Goal: Task Accomplishment & Management: Complete application form

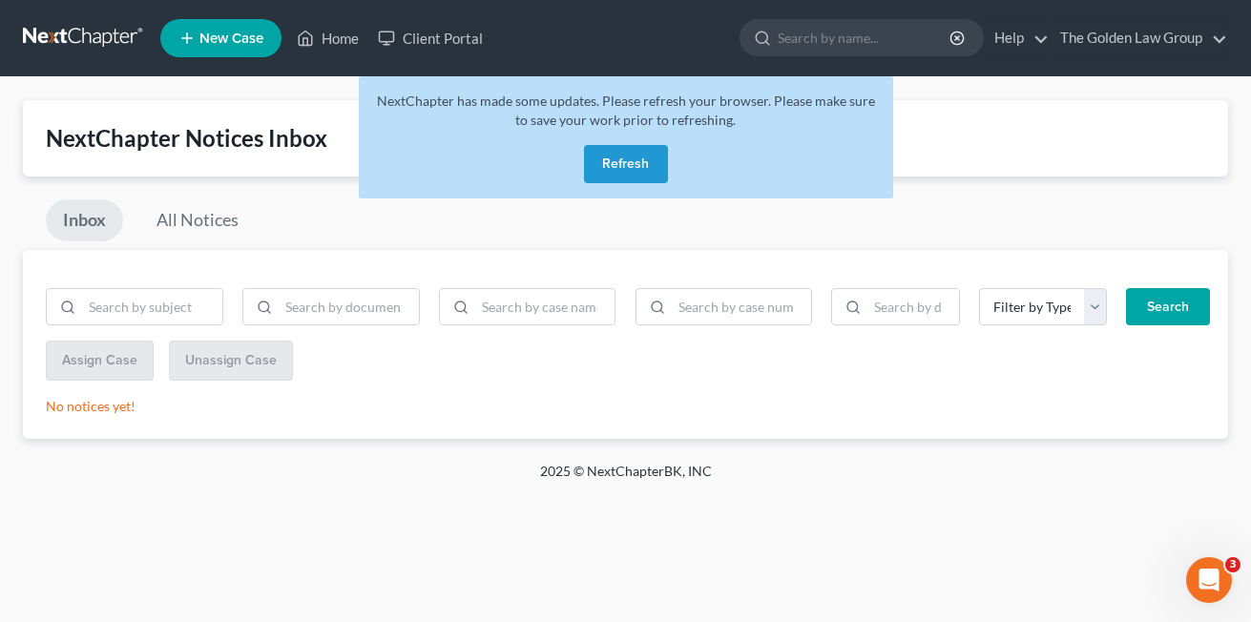
click at [600, 167] on button "Refresh" at bounding box center [626, 164] width 84 height 38
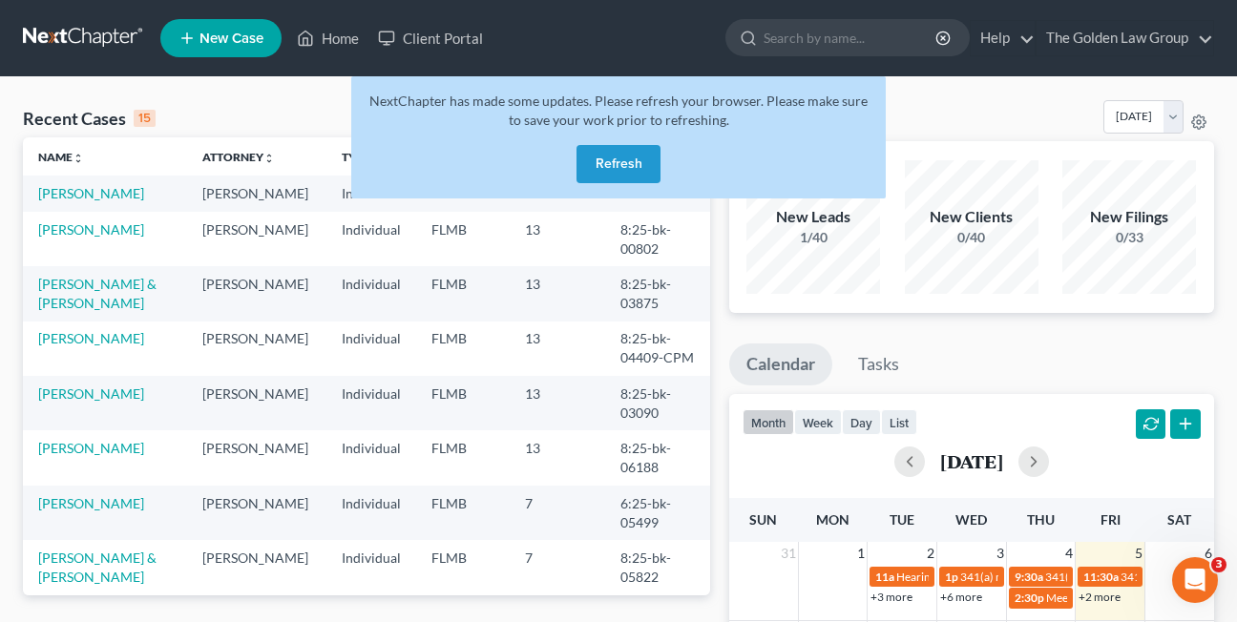
click at [592, 163] on button "Refresh" at bounding box center [618, 164] width 84 height 38
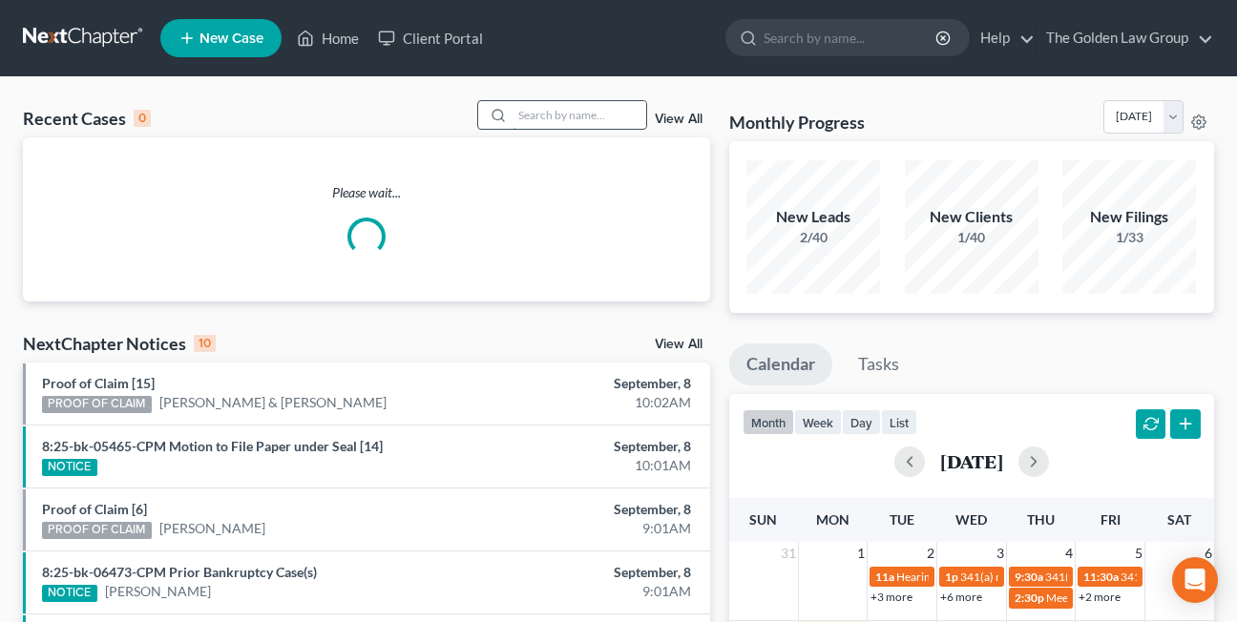
click at [556, 117] on input "search" at bounding box center [579, 115] width 134 height 28
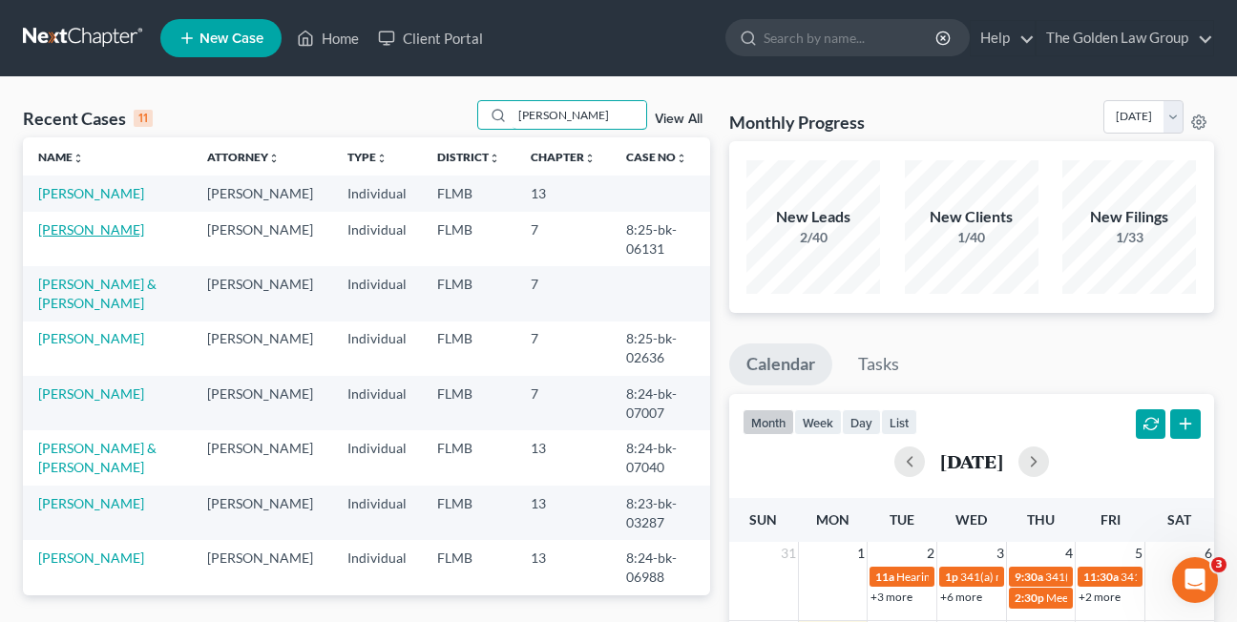
type input "[PERSON_NAME]"
click at [63, 232] on link "[PERSON_NAME]" at bounding box center [91, 229] width 106 height 16
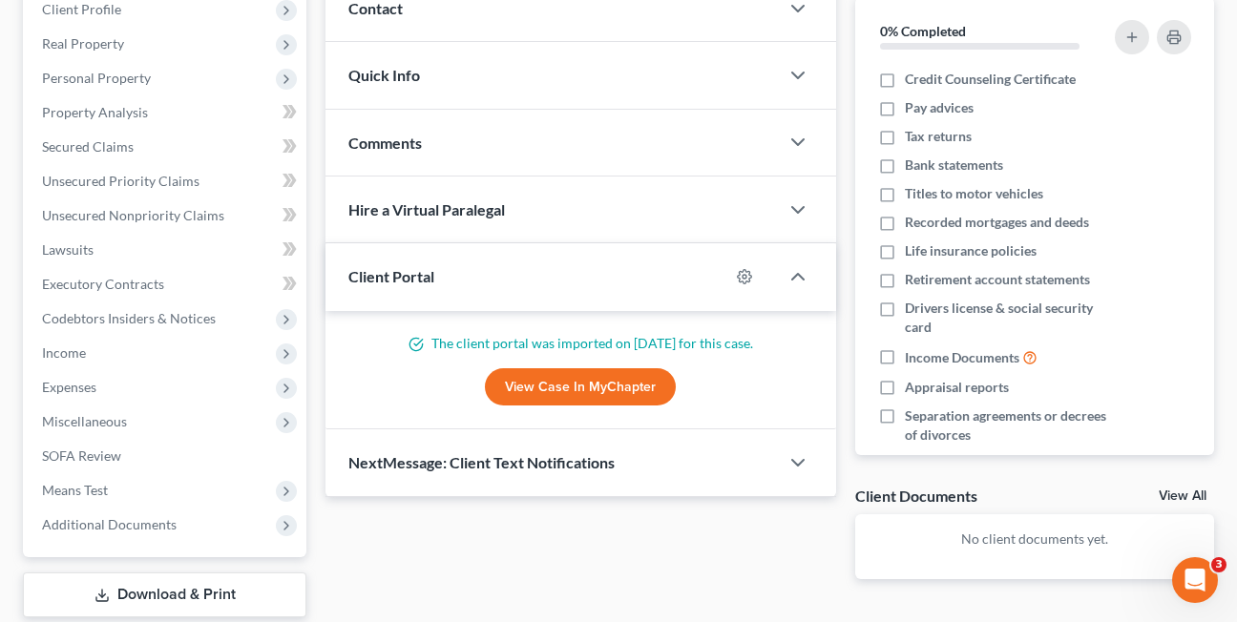
scroll to position [290, 0]
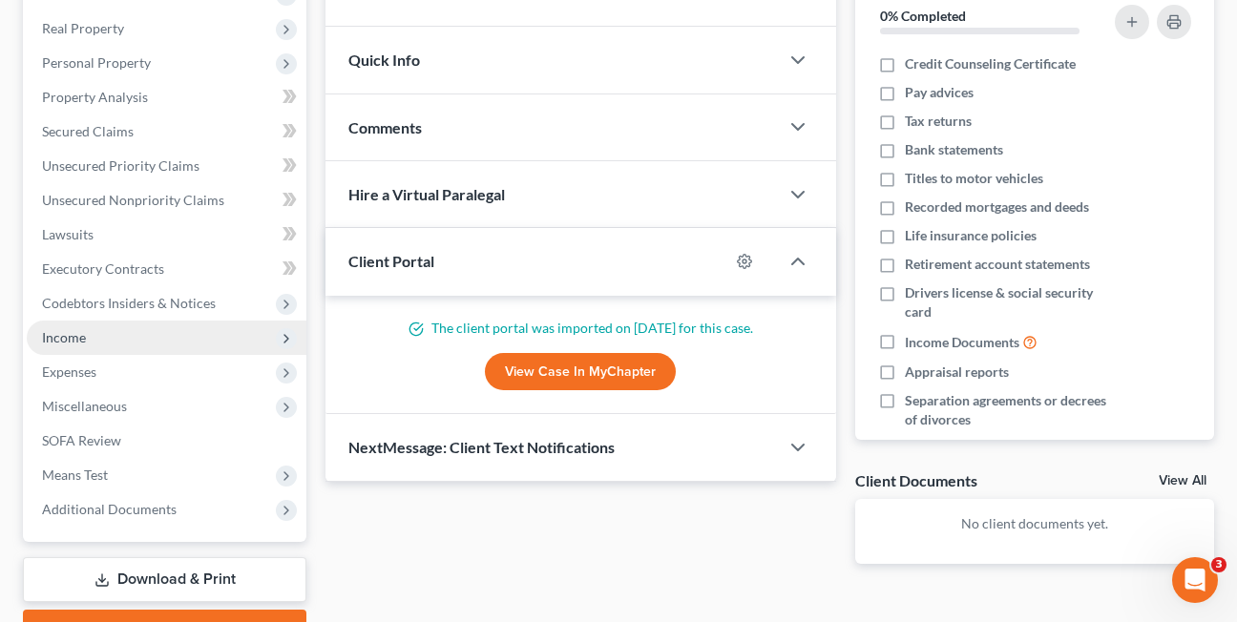
click at [64, 340] on span "Income" at bounding box center [64, 337] width 44 height 16
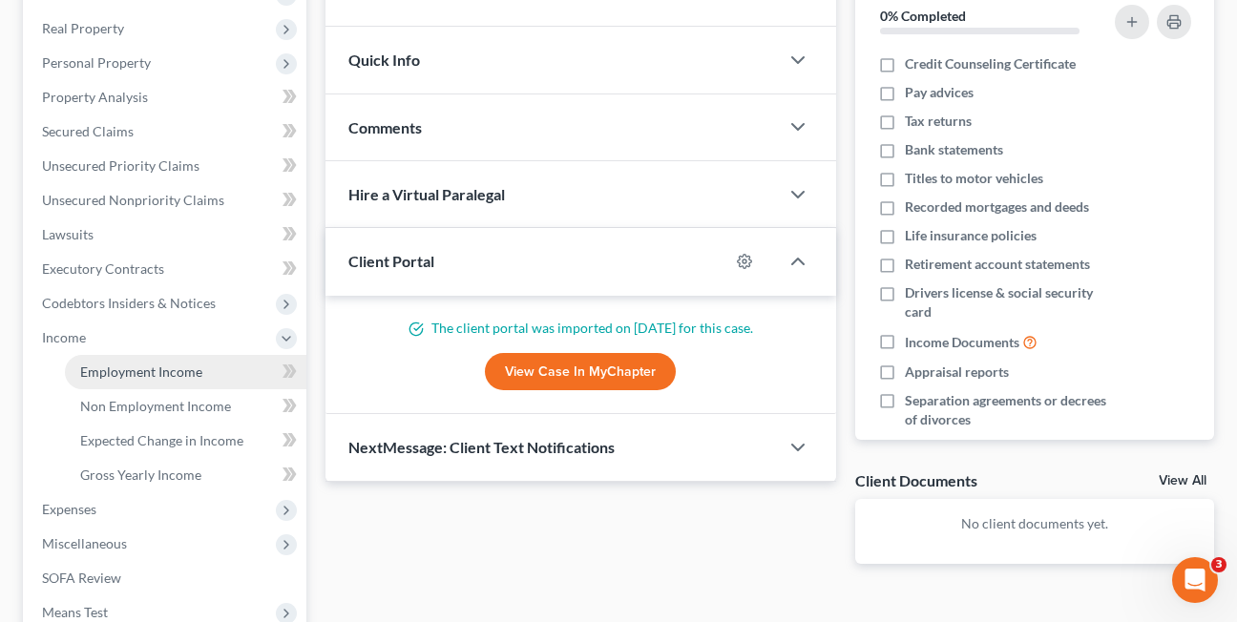
click at [113, 371] on span "Employment Income" at bounding box center [141, 372] width 122 height 16
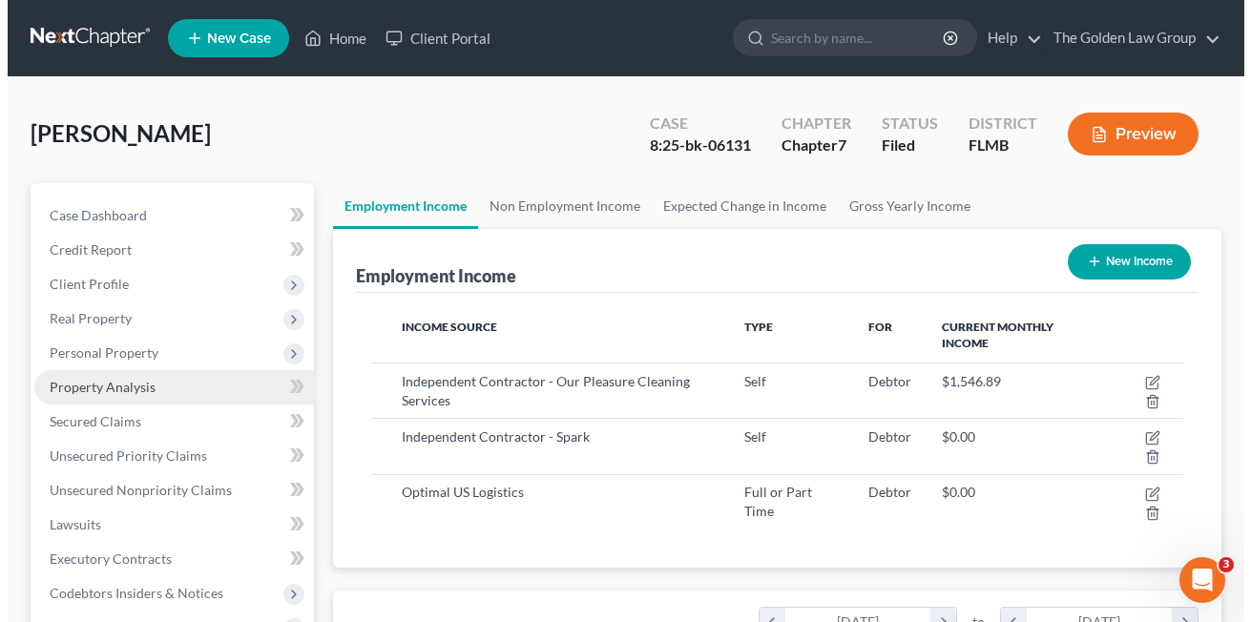
scroll to position [343, 496]
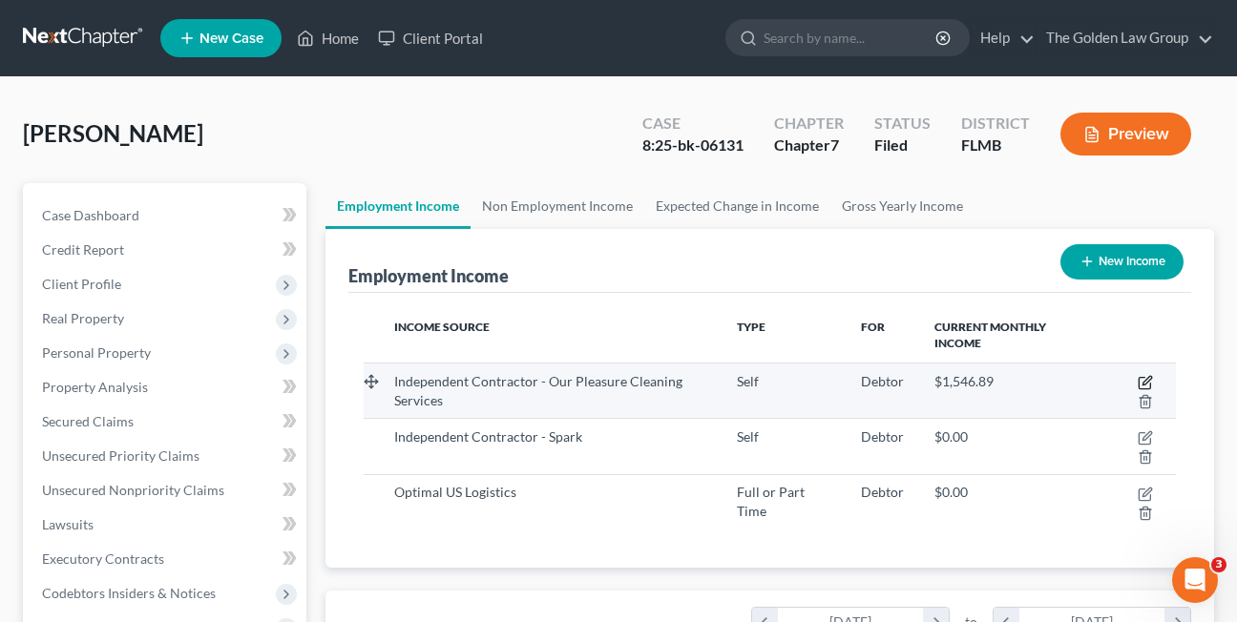
click at [1143, 381] on icon "button" at bounding box center [1145, 382] width 15 height 15
select select "1"
select select "0"
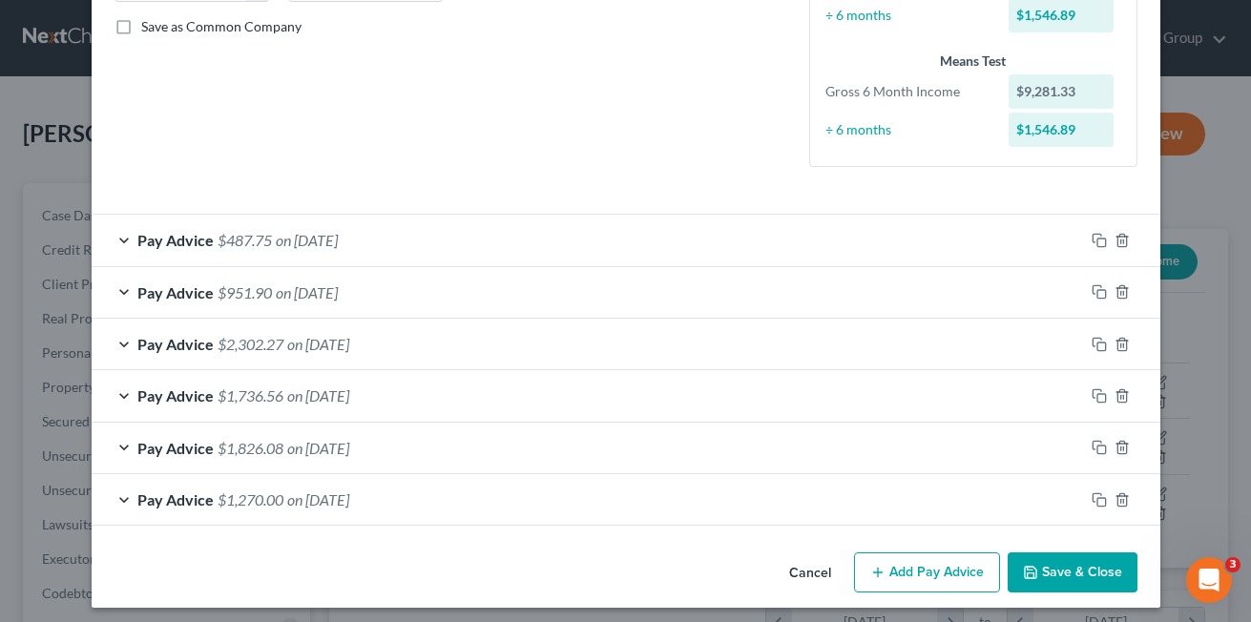
scroll to position [439, 0]
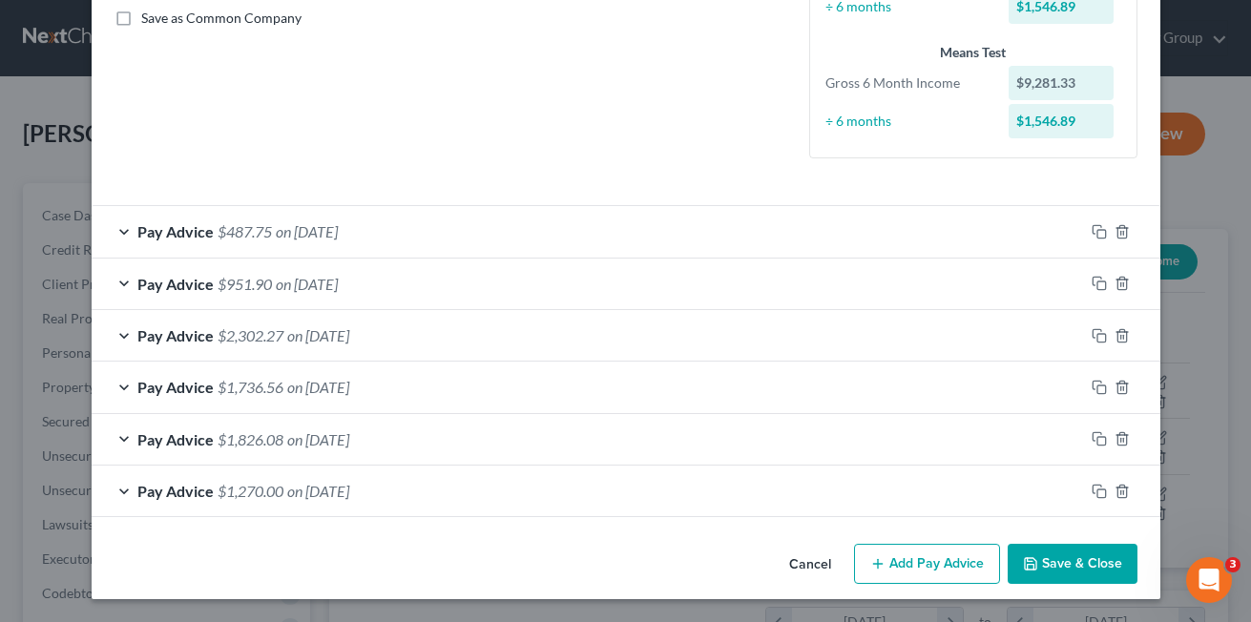
click at [111, 493] on div "Pay Advice $1,270.00 on [DATE]" at bounding box center [588, 491] width 993 height 51
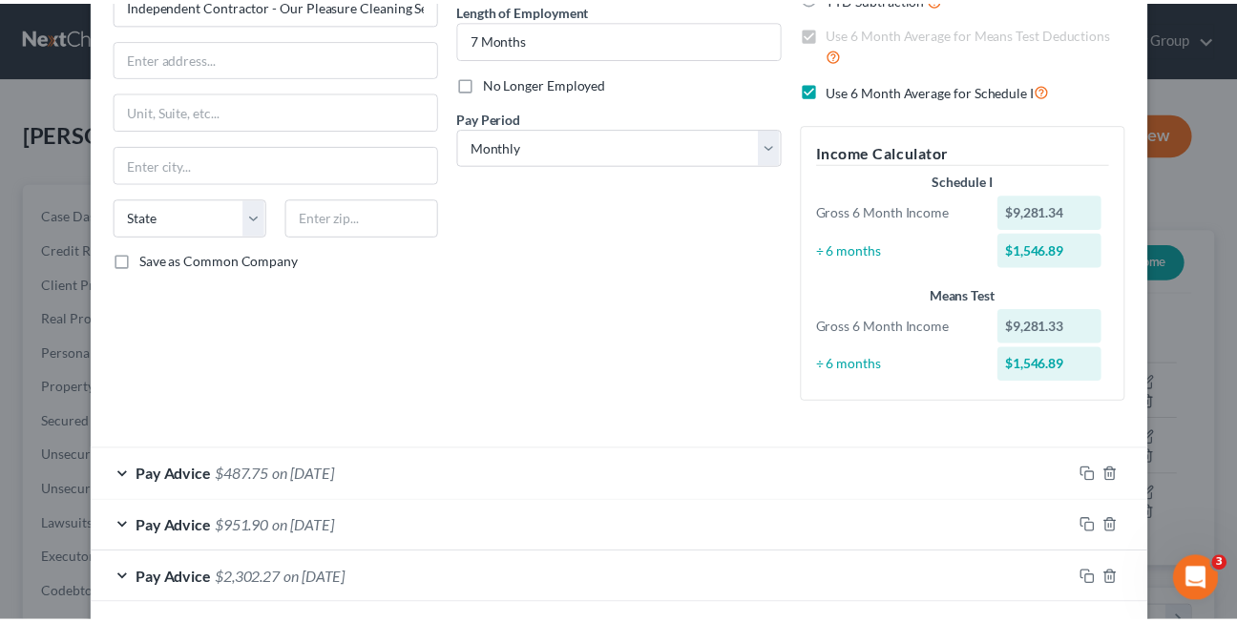
scroll to position [0, 0]
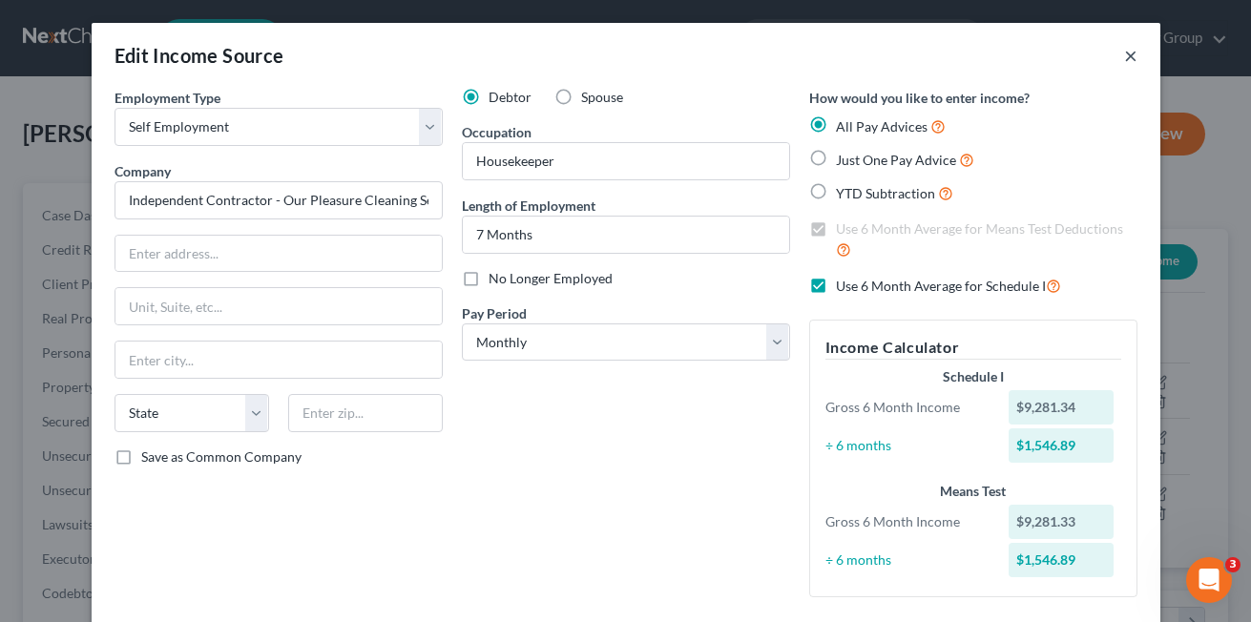
click at [1124, 59] on button "×" at bounding box center [1130, 55] width 13 height 23
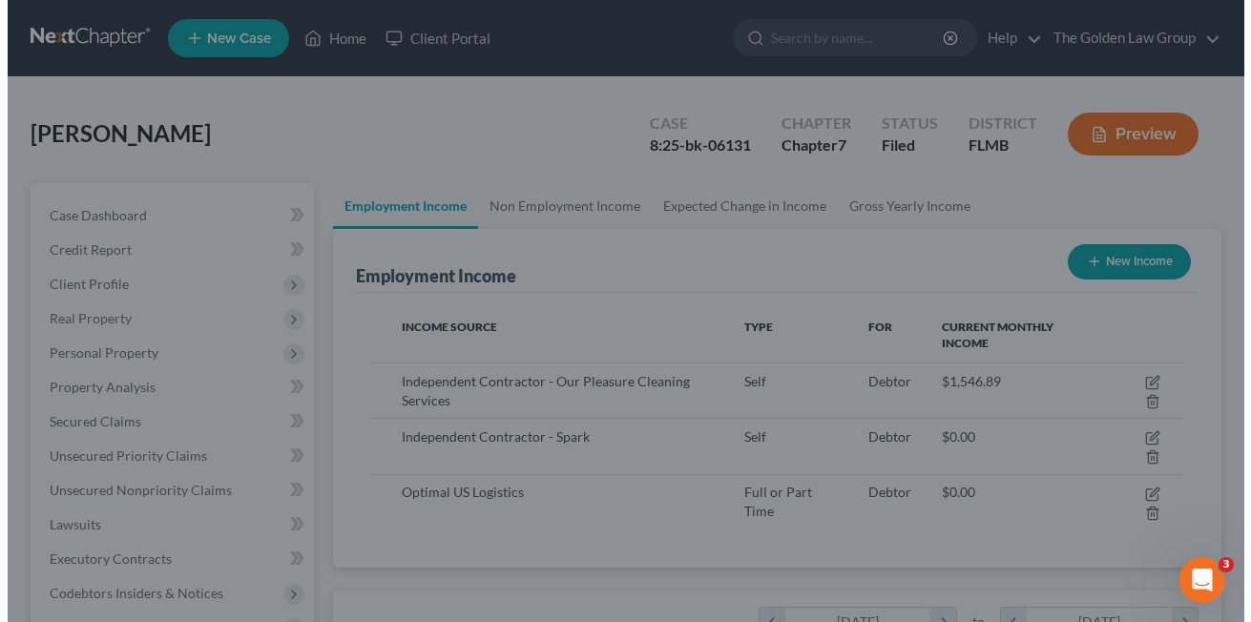
scroll to position [954013, 953858]
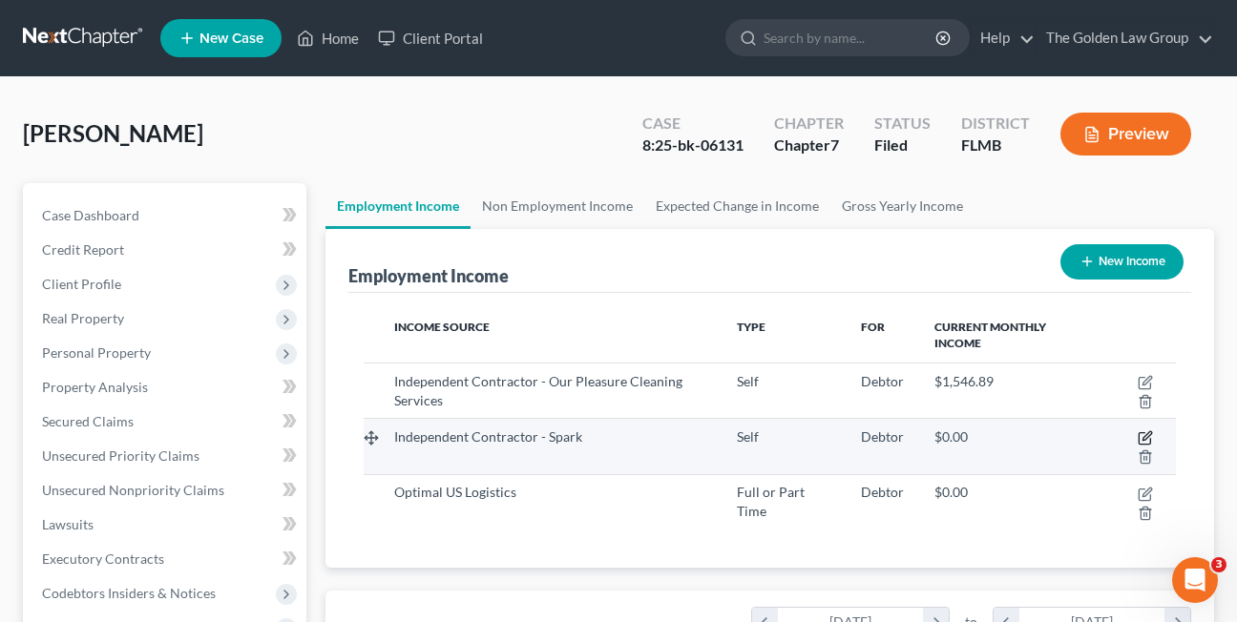
click at [1144, 439] on icon "button" at bounding box center [1145, 437] width 15 height 15
select select "1"
select select "0"
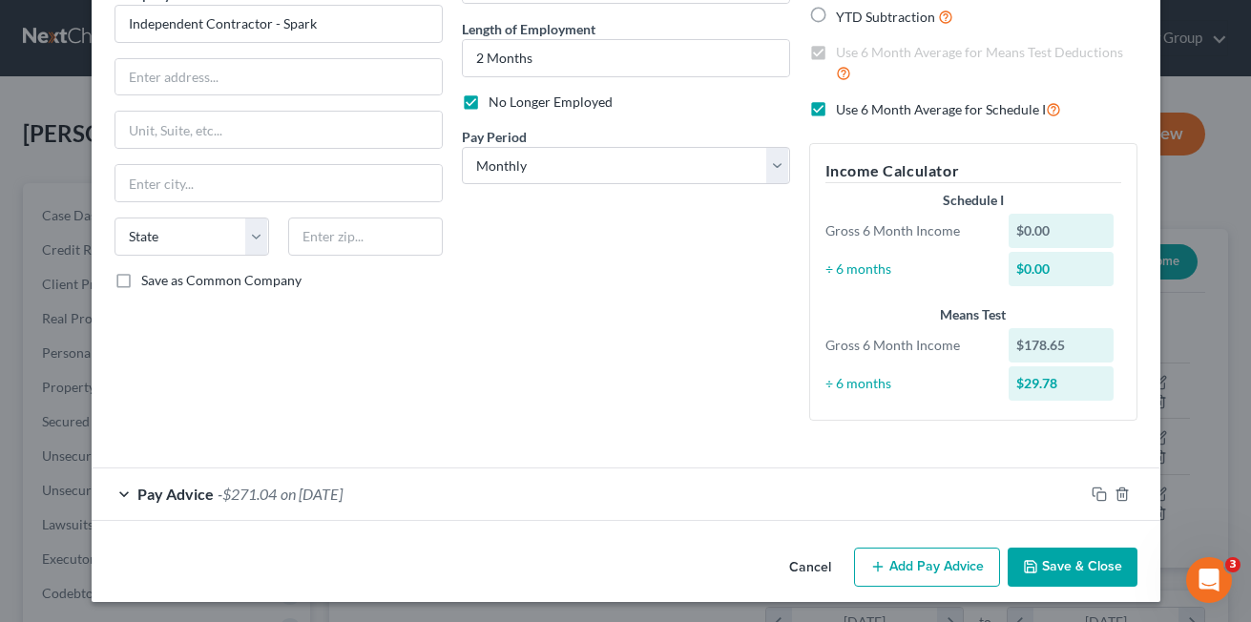
scroll to position [178, 0]
click at [115, 495] on div "Pay Advice -$271.04 on [DATE]" at bounding box center [588, 493] width 993 height 51
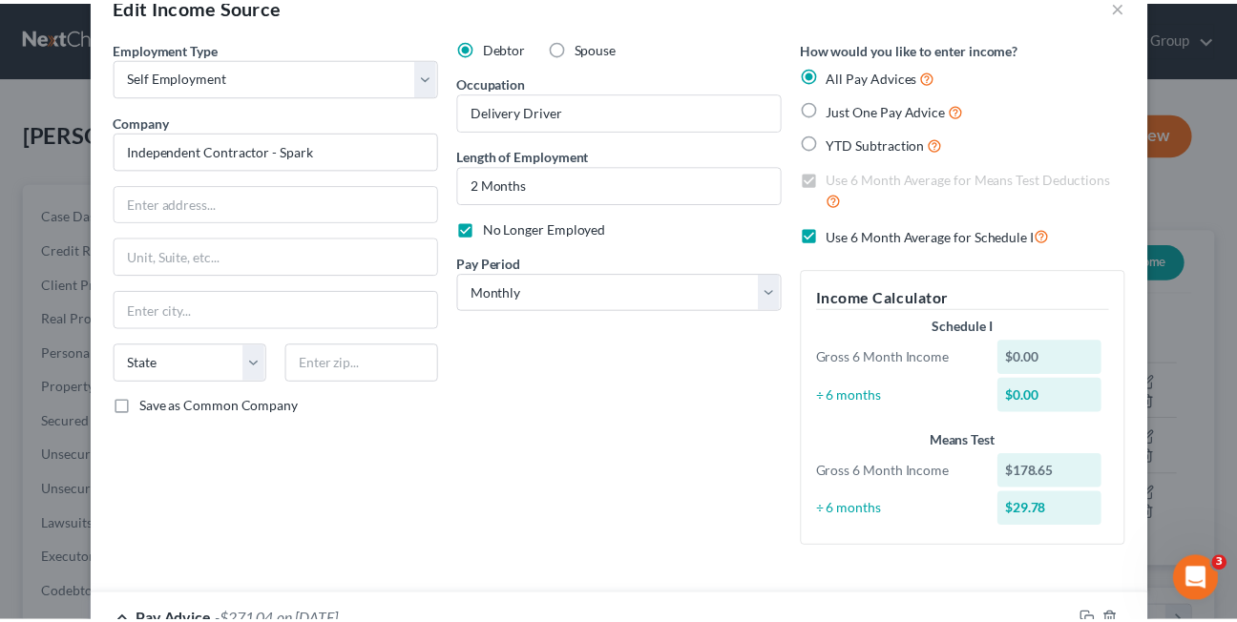
scroll to position [0, 0]
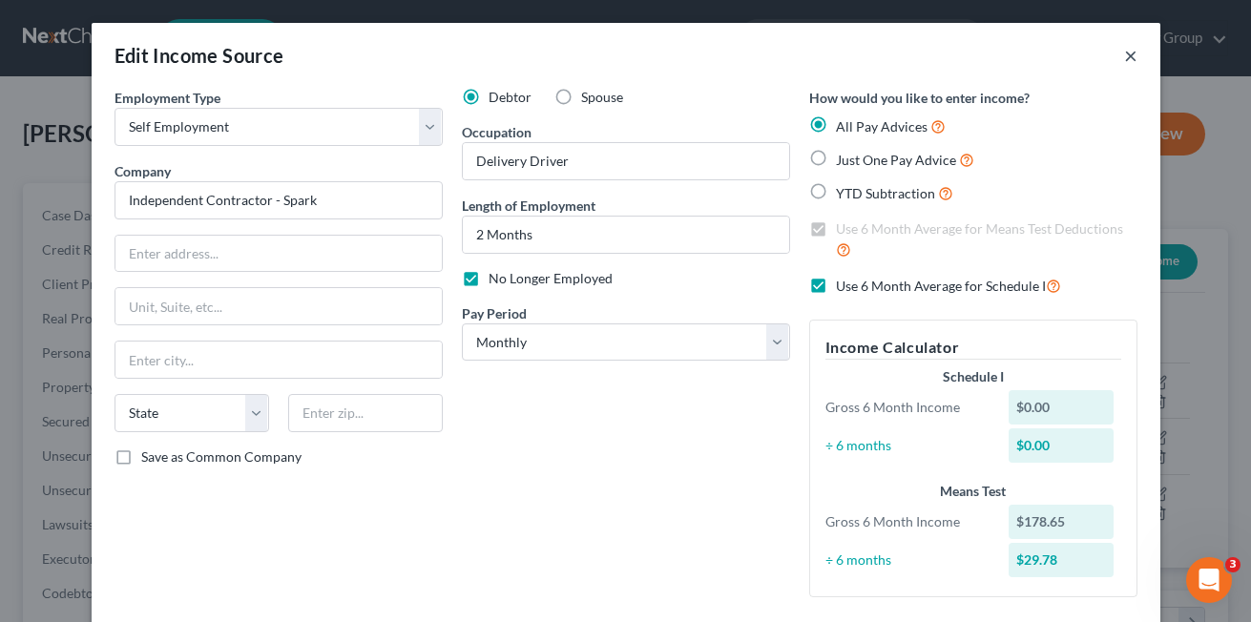
click at [1124, 57] on button "×" at bounding box center [1130, 55] width 13 height 23
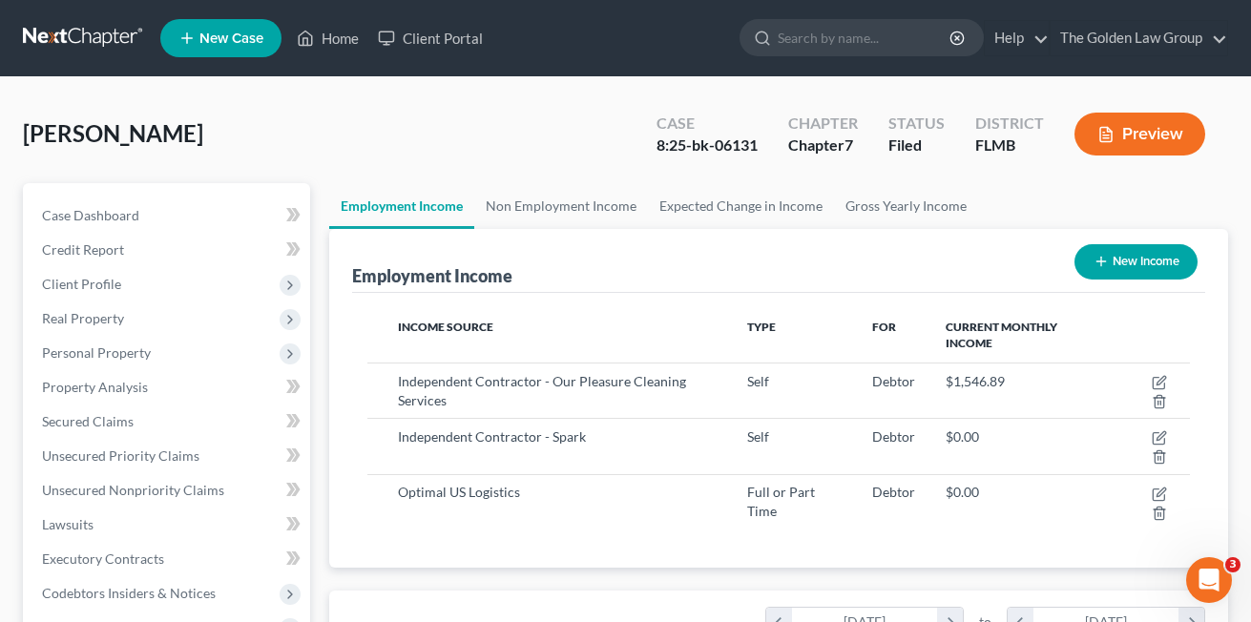
scroll to position [954013, 953858]
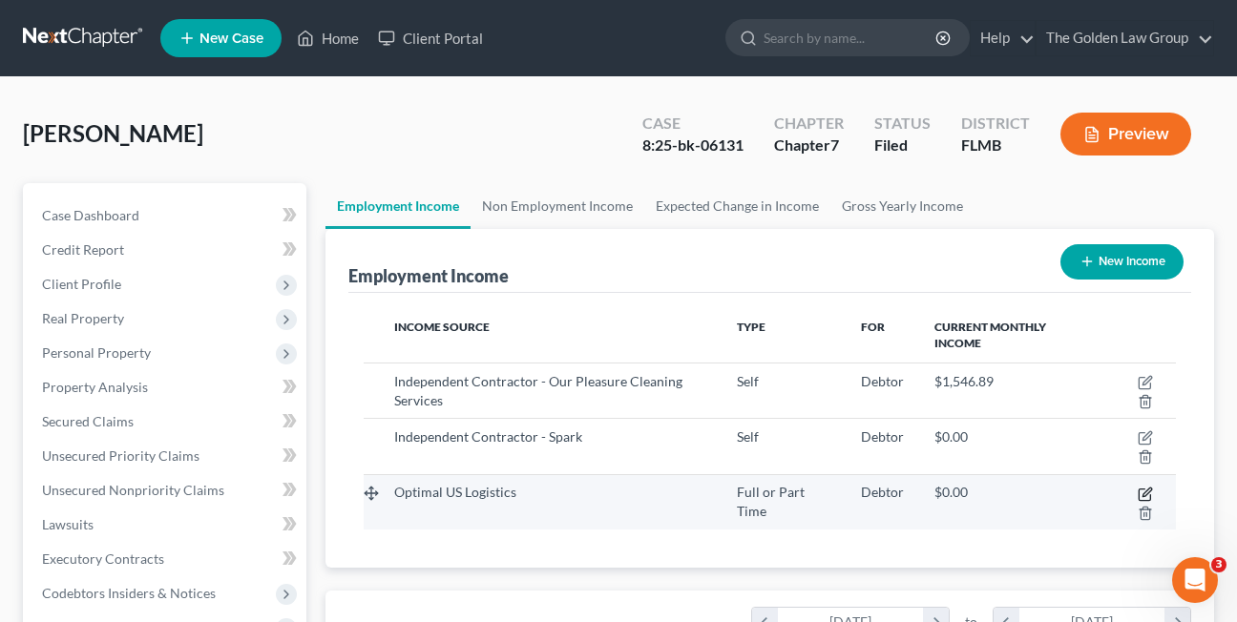
click at [1144, 491] on icon "button" at bounding box center [1145, 494] width 15 height 15
select select "0"
select select "9"
select select "2"
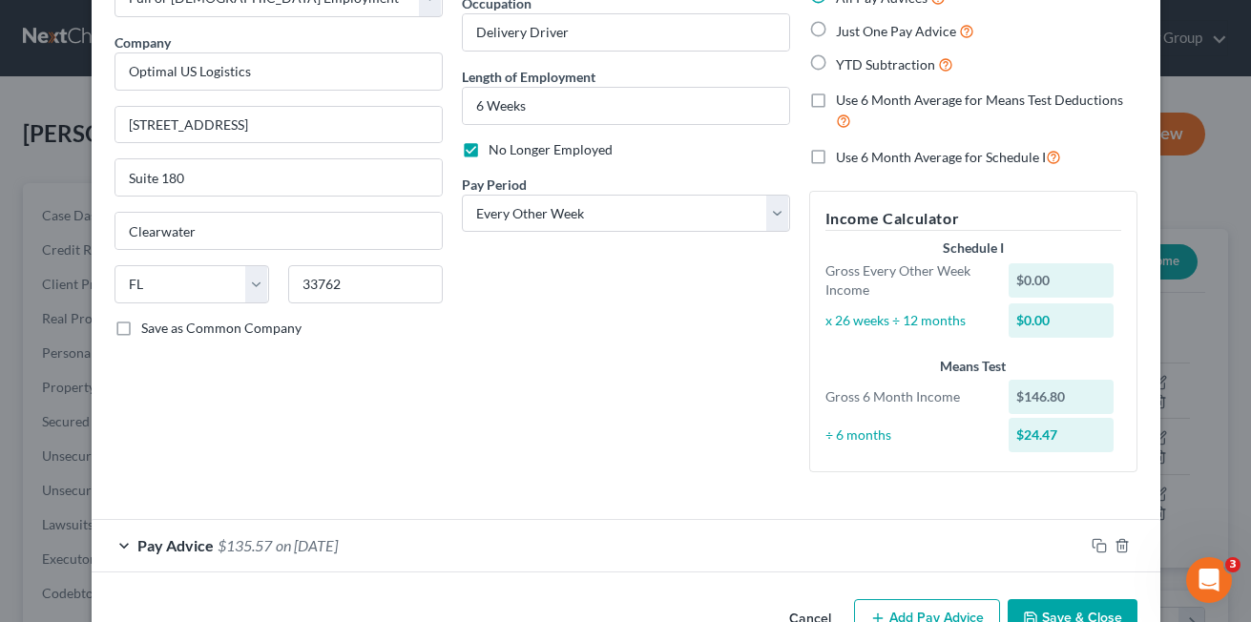
scroll to position [134, 0]
